Goal: Transaction & Acquisition: Purchase product/service

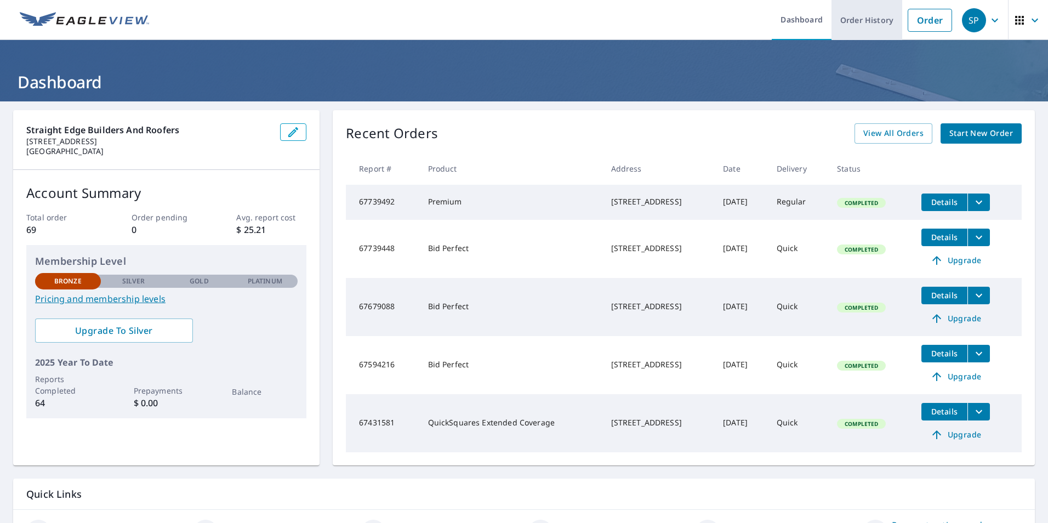
click at [831, 20] on link "Order History" at bounding box center [866, 20] width 71 height 40
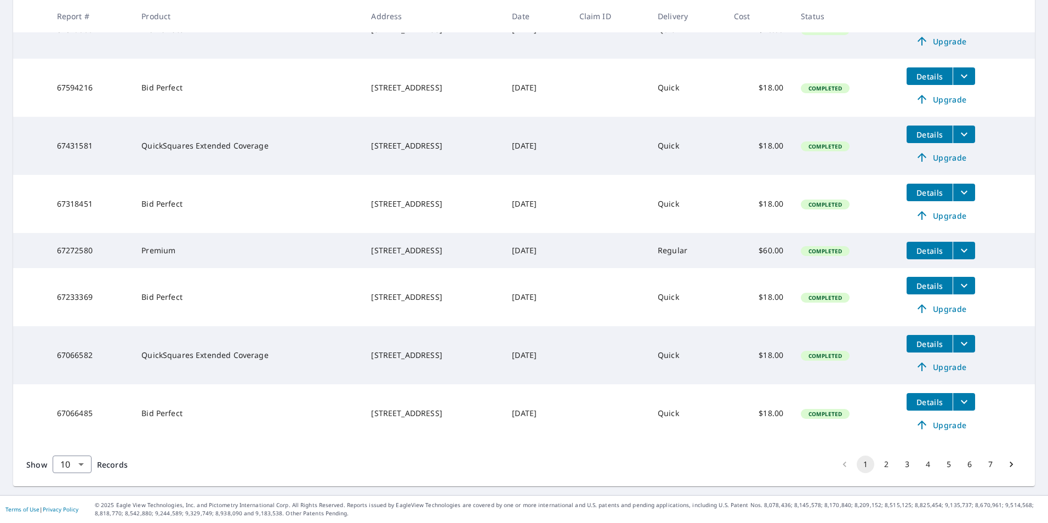
scroll to position [474, 0]
click at [878, 462] on button "2" at bounding box center [887, 464] width 18 height 18
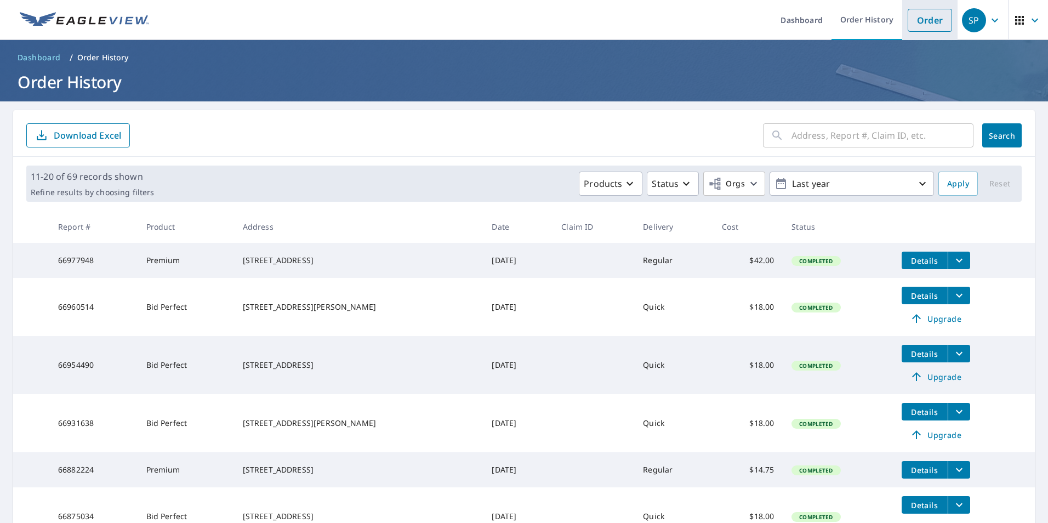
click at [911, 23] on link "Order" at bounding box center [930, 20] width 44 height 23
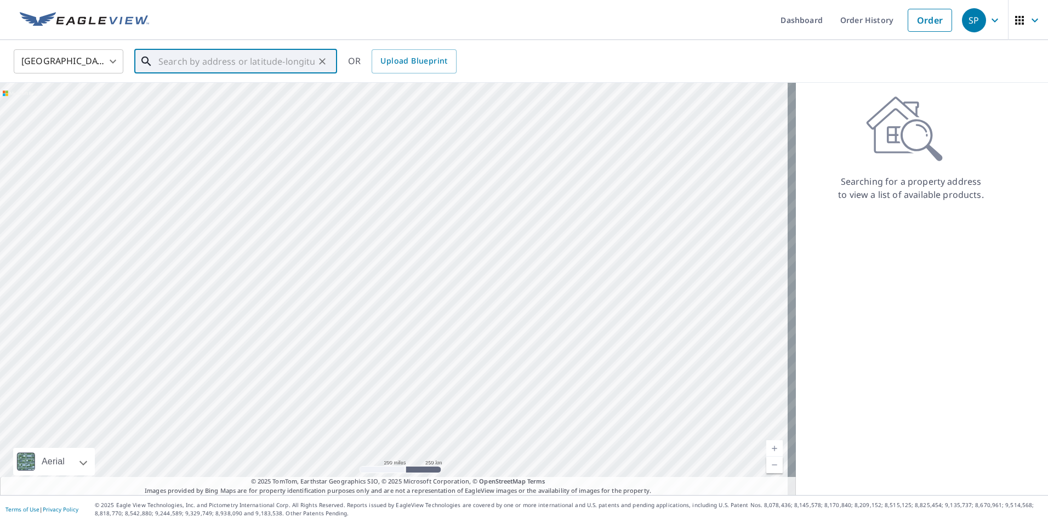
paste input "[STREET_ADDRESS]"
click at [191, 100] on span "[STREET_ADDRESS]" at bounding box center [242, 93] width 172 height 13
type input "[STREET_ADDRESS]"
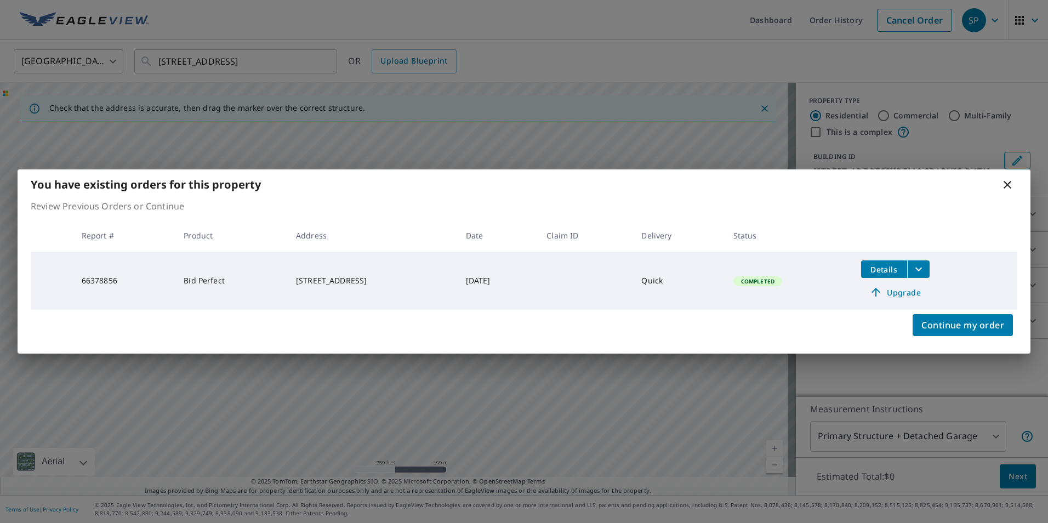
click at [923, 299] on span "Upgrade" at bounding box center [895, 292] width 55 height 13
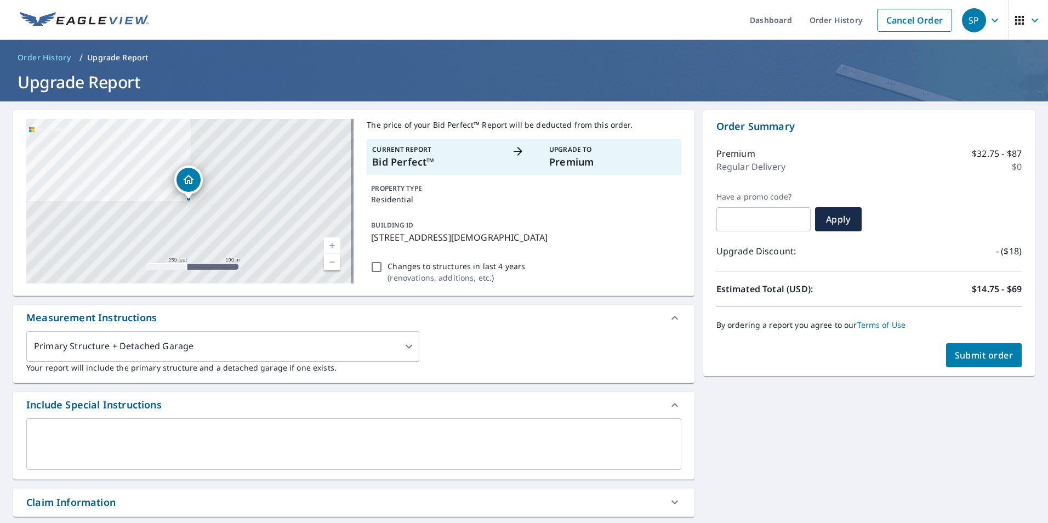
click at [964, 353] on span "Submit order" at bounding box center [984, 355] width 59 height 12
